Goal: Task Accomplishment & Management: Manage account settings

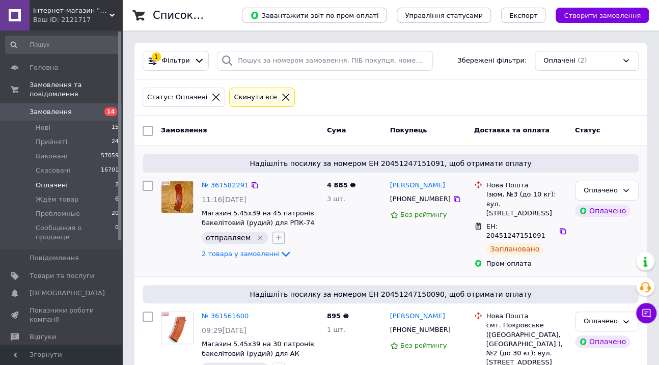
click at [274, 235] on icon "button" at bounding box center [278, 238] width 8 height 8
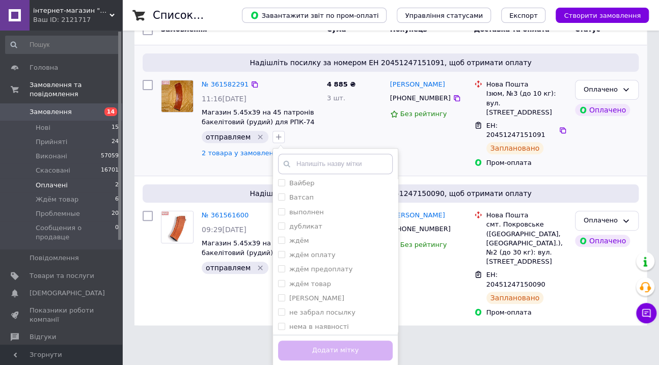
scroll to position [154, 0]
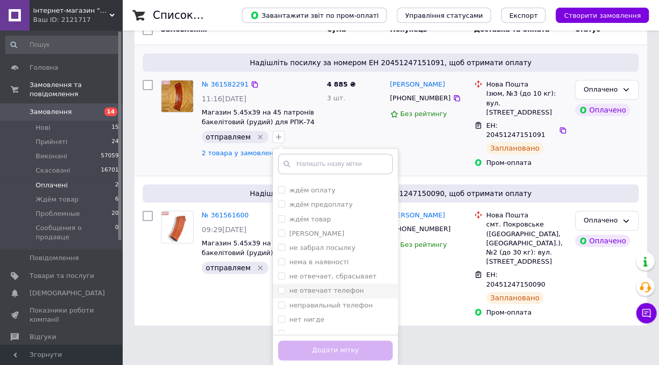
click at [318, 293] on label "не отвечает телефон" at bounding box center [326, 291] width 75 height 8
checkbox input "true"
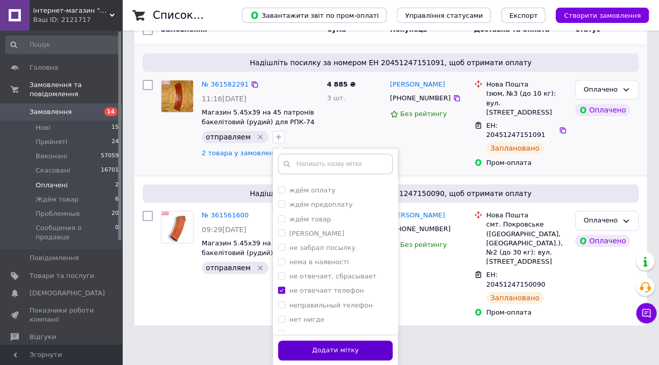
click at [328, 347] on button "Додати мітку" at bounding box center [335, 350] width 115 height 20
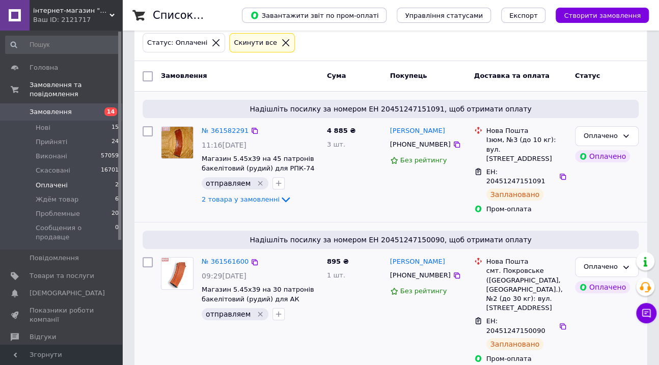
scroll to position [71, 0]
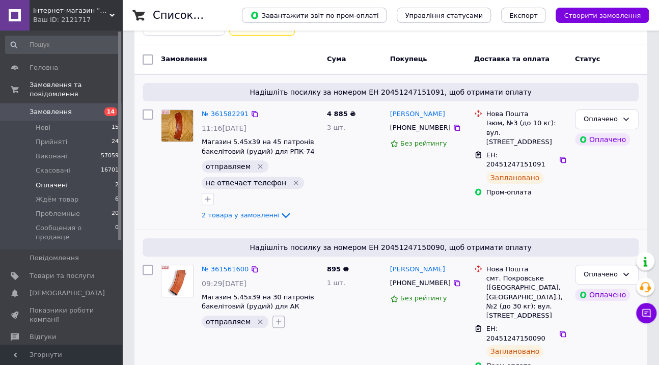
click at [275, 318] on icon "button" at bounding box center [278, 322] width 8 height 8
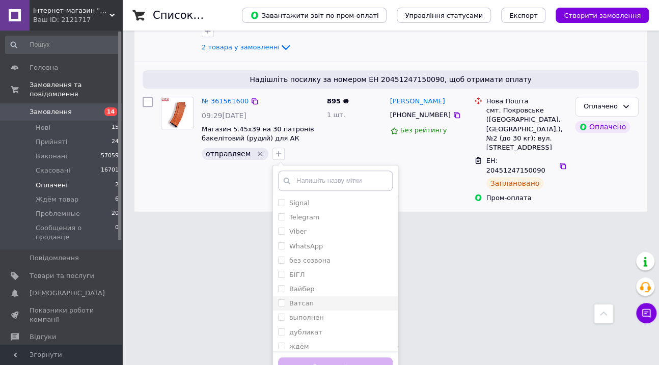
scroll to position [154, 0]
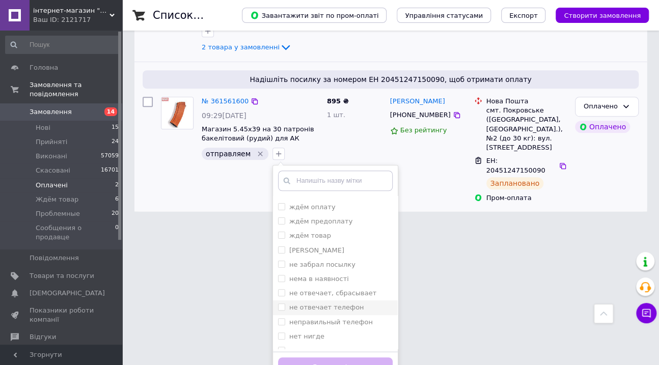
click at [306, 303] on label "не отвечает телефон" at bounding box center [326, 307] width 75 height 8
checkbox input "true"
click at [345, 357] on button "Додати мітку" at bounding box center [335, 367] width 115 height 20
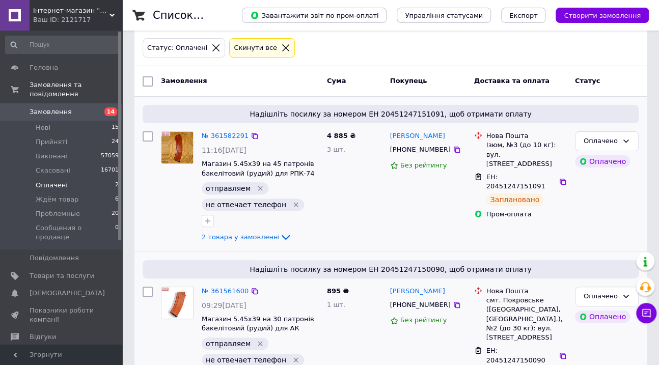
scroll to position [71, 0]
